Goal: Task Accomplishment & Management: Manage account settings

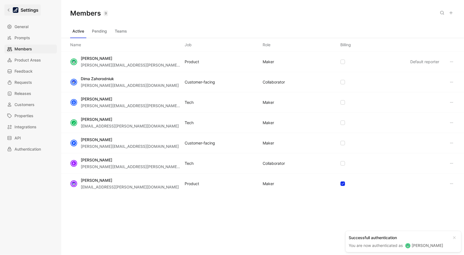
click at [7, 9] on icon at bounding box center [9, 10] width 4 height 4
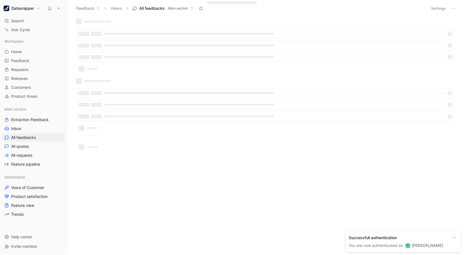
click at [19, 9] on h1 "Datasnipper" at bounding box center [22, 8] width 23 height 5
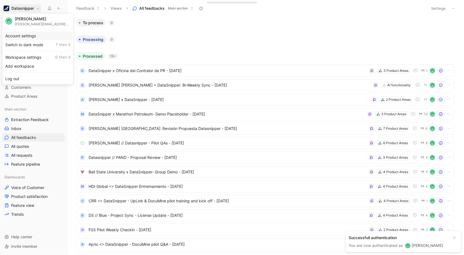
click at [19, 35] on div "Account settings" at bounding box center [38, 35] width 68 height 9
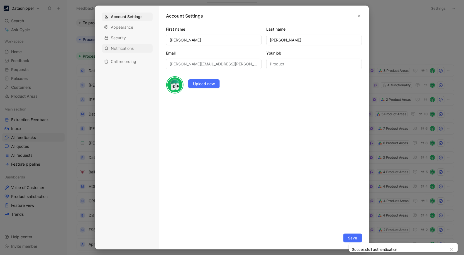
click at [120, 47] on span "Notifications" at bounding box center [122, 49] width 23 height 6
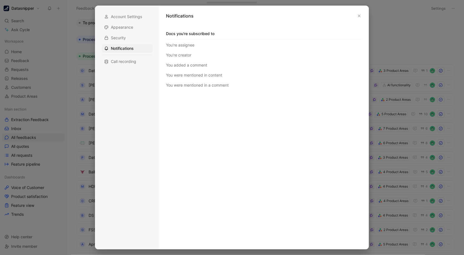
click at [334, 56] on div at bounding box center [336, 55] width 4 height 4
click at [334, 44] on div at bounding box center [336, 45] width 4 height 4
click at [128, 61] on span "Call recording" at bounding box center [123, 62] width 25 height 6
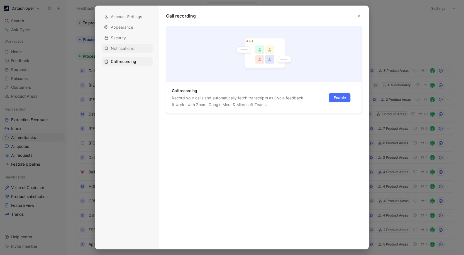
click at [128, 47] on span "Notifications" at bounding box center [122, 49] width 23 height 6
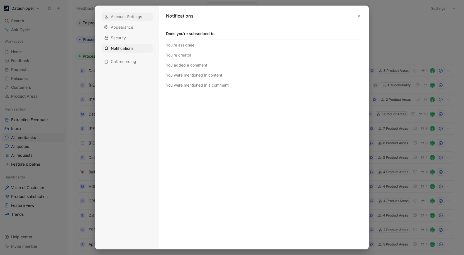
click at [129, 18] on span "Account Settings" at bounding box center [126, 17] width 31 height 6
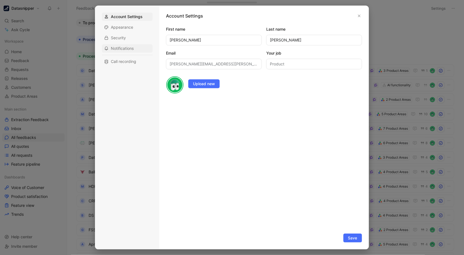
click at [126, 48] on span "Notifications" at bounding box center [122, 49] width 23 height 6
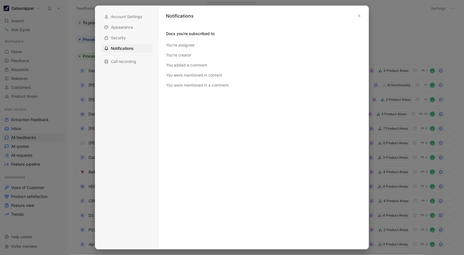
click at [62, 43] on div at bounding box center [232, 127] width 464 height 255
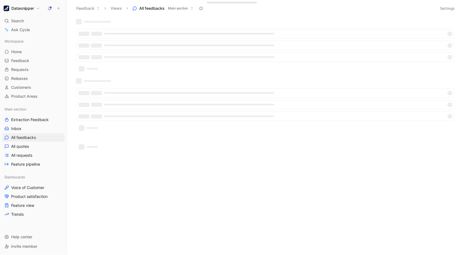
click at [28, 7] on h1 "Datasnipper" at bounding box center [22, 8] width 23 height 5
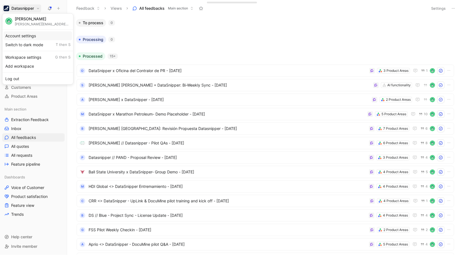
click at [24, 36] on div "Account settings" at bounding box center [38, 35] width 68 height 9
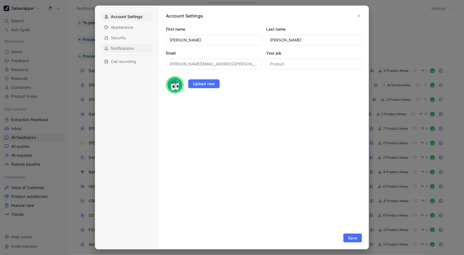
click at [125, 47] on span "Notifications" at bounding box center [122, 49] width 23 height 6
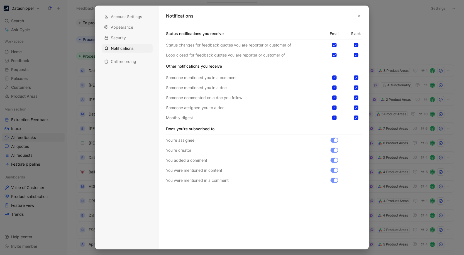
click at [66, 24] on div at bounding box center [232, 127] width 464 height 255
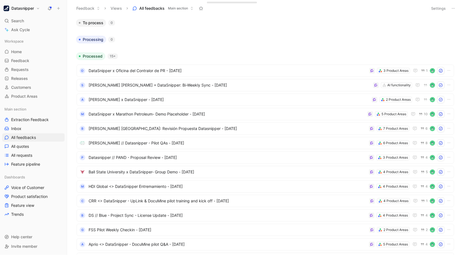
click at [37, 13] on div "Datasnipper Search ⌘ K Ask Cycle Workspace Home G then H Feedback G then F Requ…" at bounding box center [33, 127] width 67 height 255
click at [33, 10] on h1 "Datasnipper" at bounding box center [22, 8] width 23 height 5
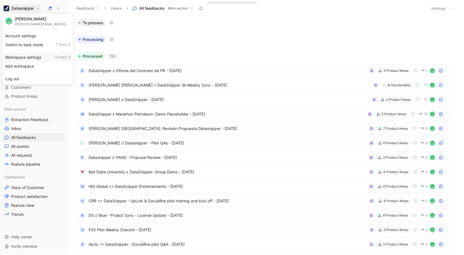
click at [26, 54] on div "Workspace settings G then S" at bounding box center [38, 57] width 68 height 9
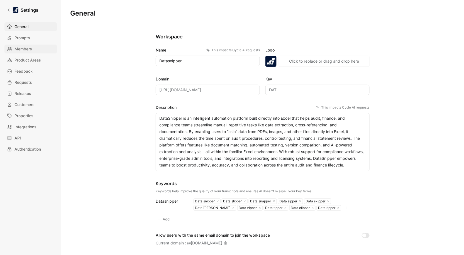
click at [29, 47] on span "Members" at bounding box center [23, 49] width 18 height 7
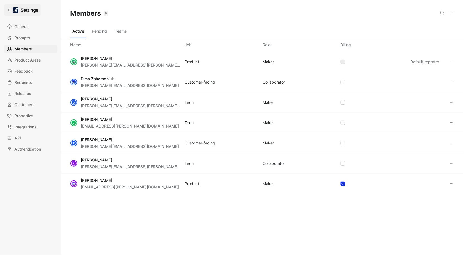
click at [5, 11] on link "Settings" at bounding box center [22, 9] width 36 height 11
